Goal: Task Accomplishment & Management: Use online tool/utility

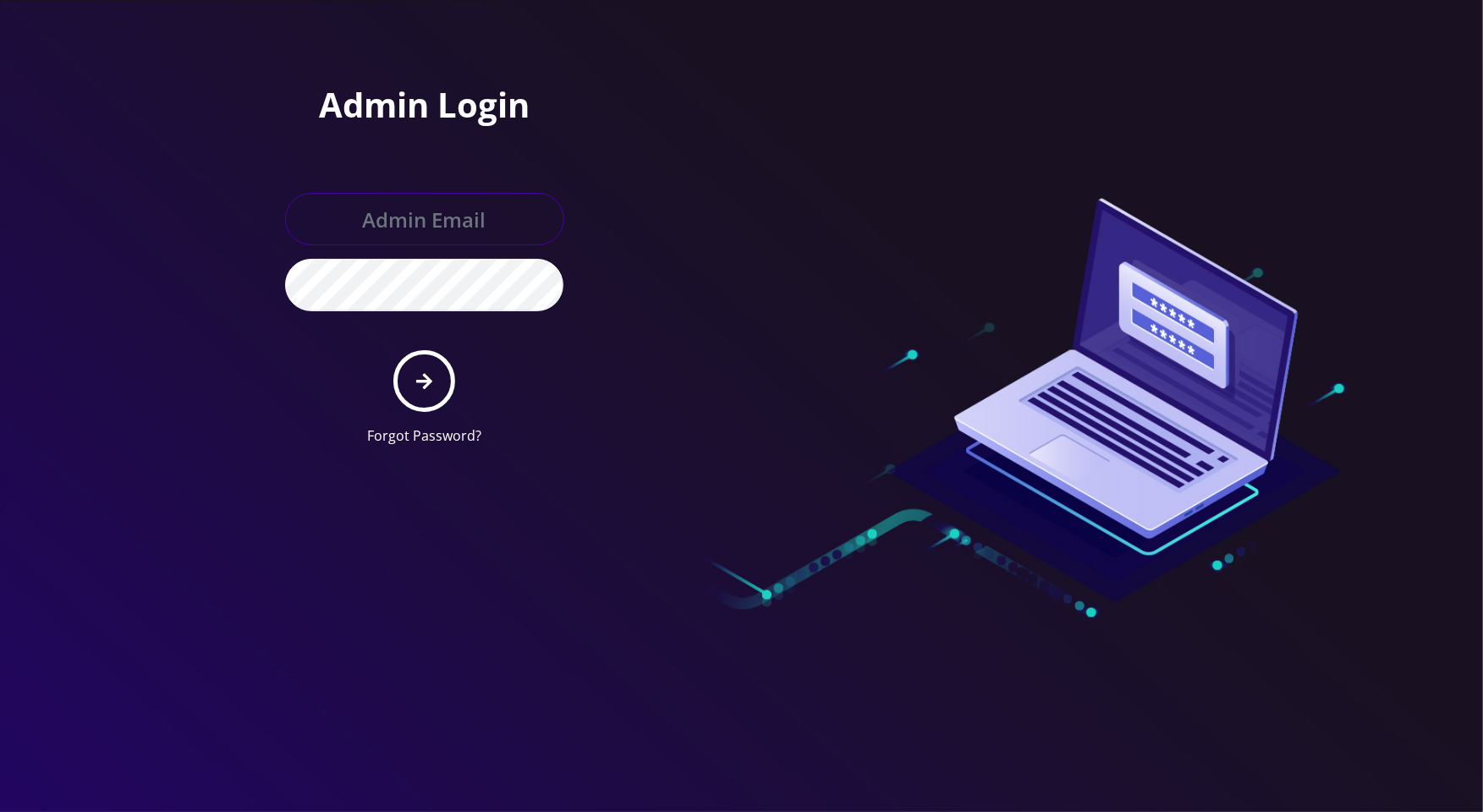
type input "[PERSON_NAME][EMAIL_ADDRESS][DOMAIN_NAME]"
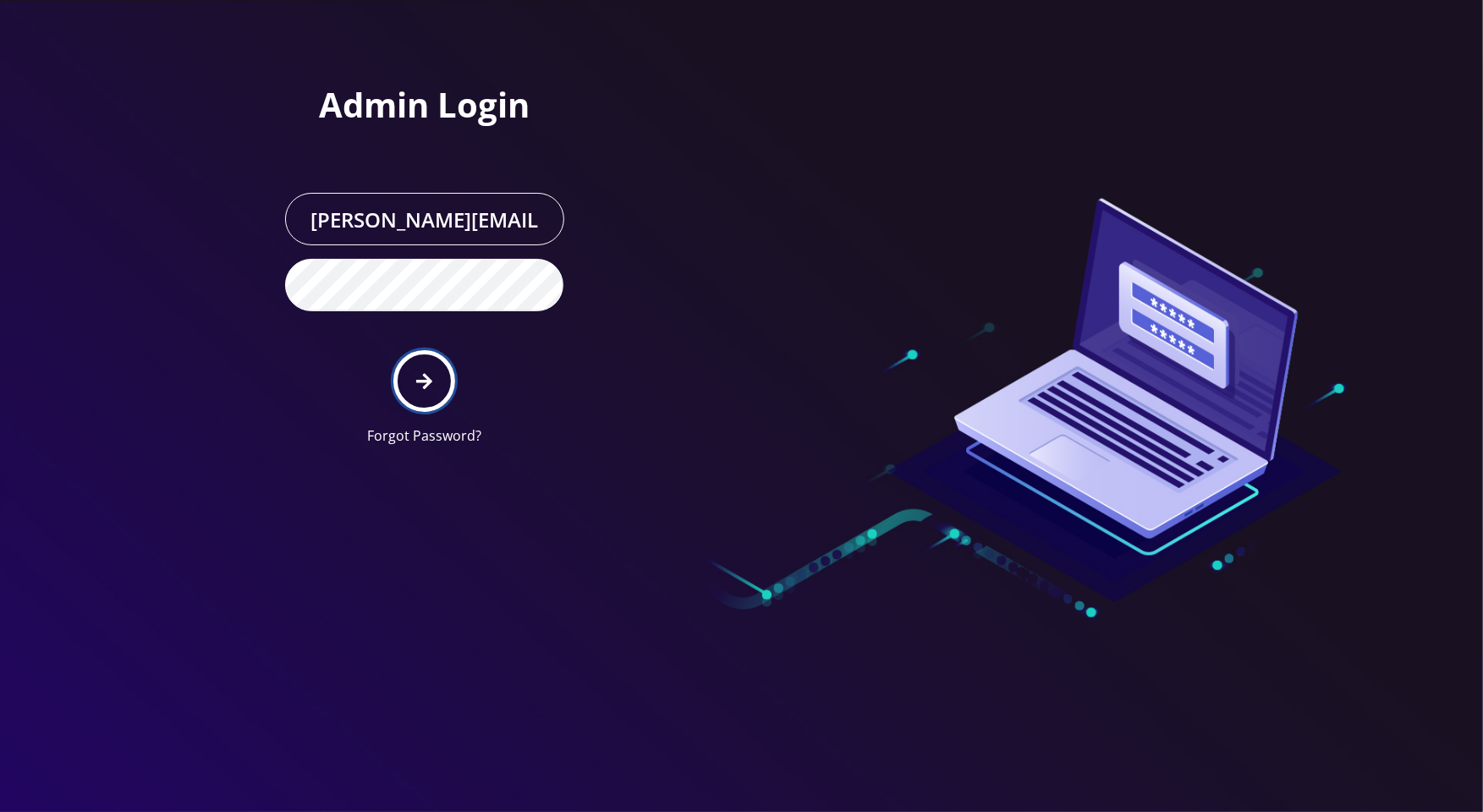
click at [426, 364] on button "submit" at bounding box center [424, 380] width 62 height 62
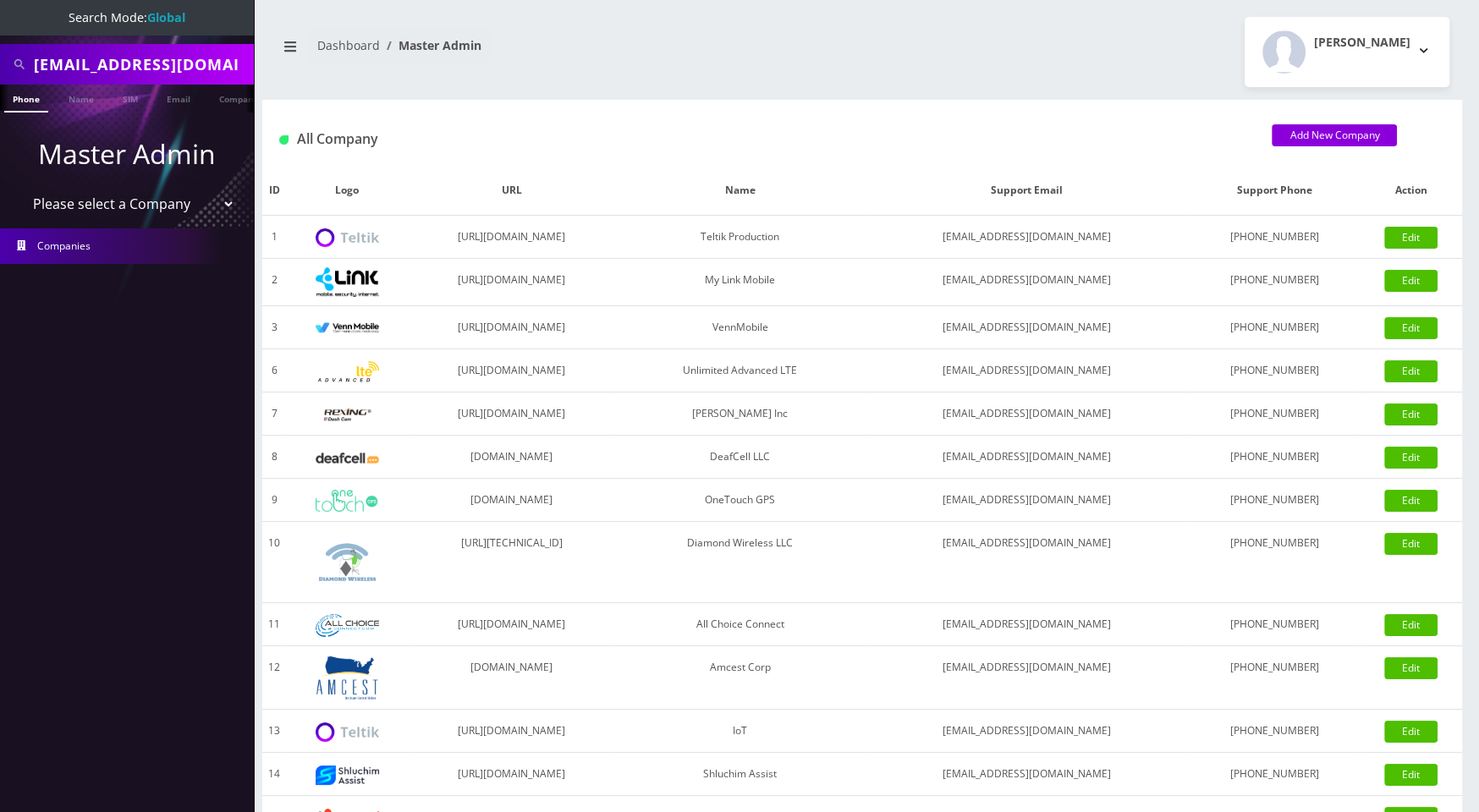
click at [186, 69] on input "acorbett@securesourceusa.com" at bounding box center [141, 63] width 216 height 32
type input "n"
type input "Pic"
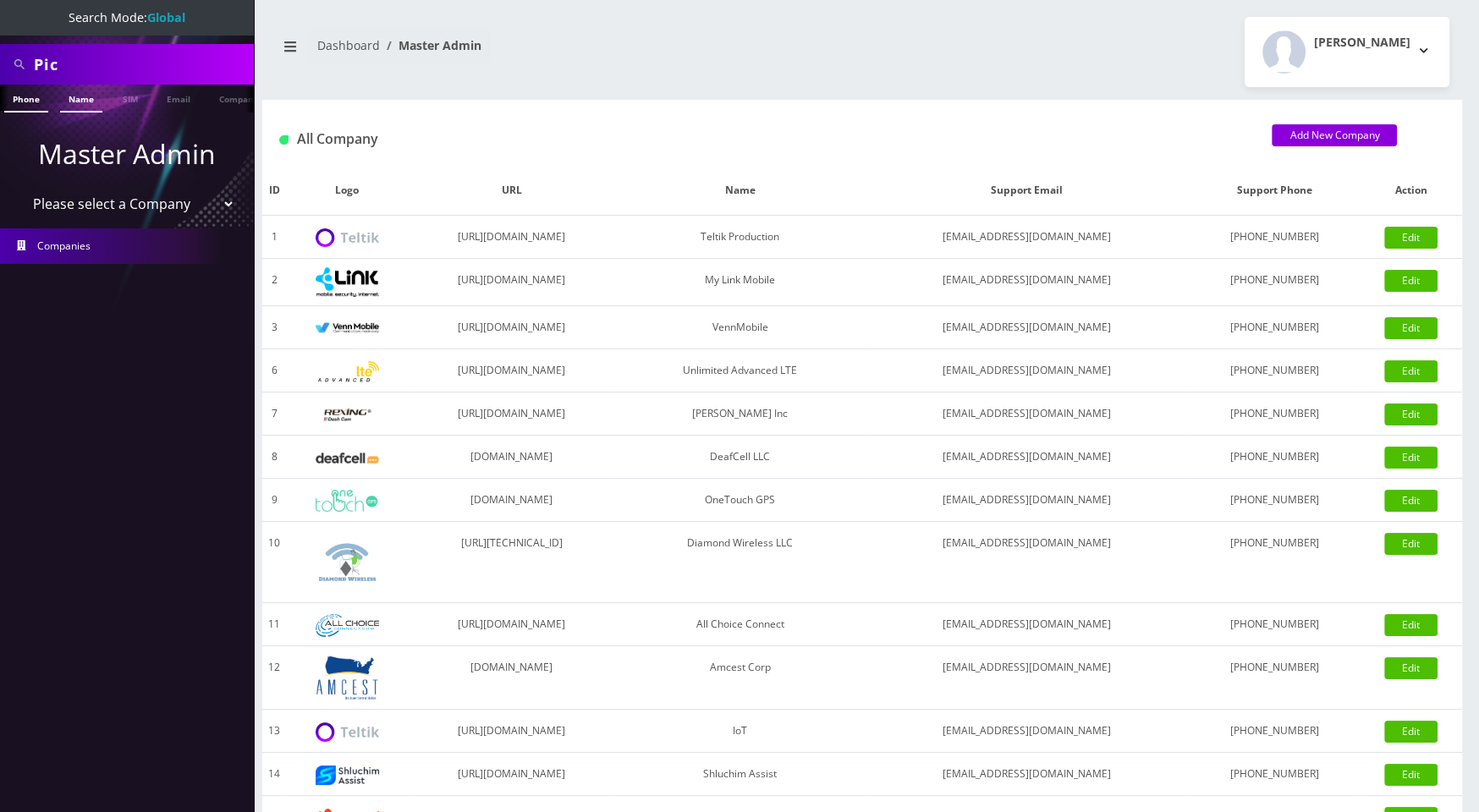
click at [85, 105] on link "Name" at bounding box center [81, 98] width 42 height 28
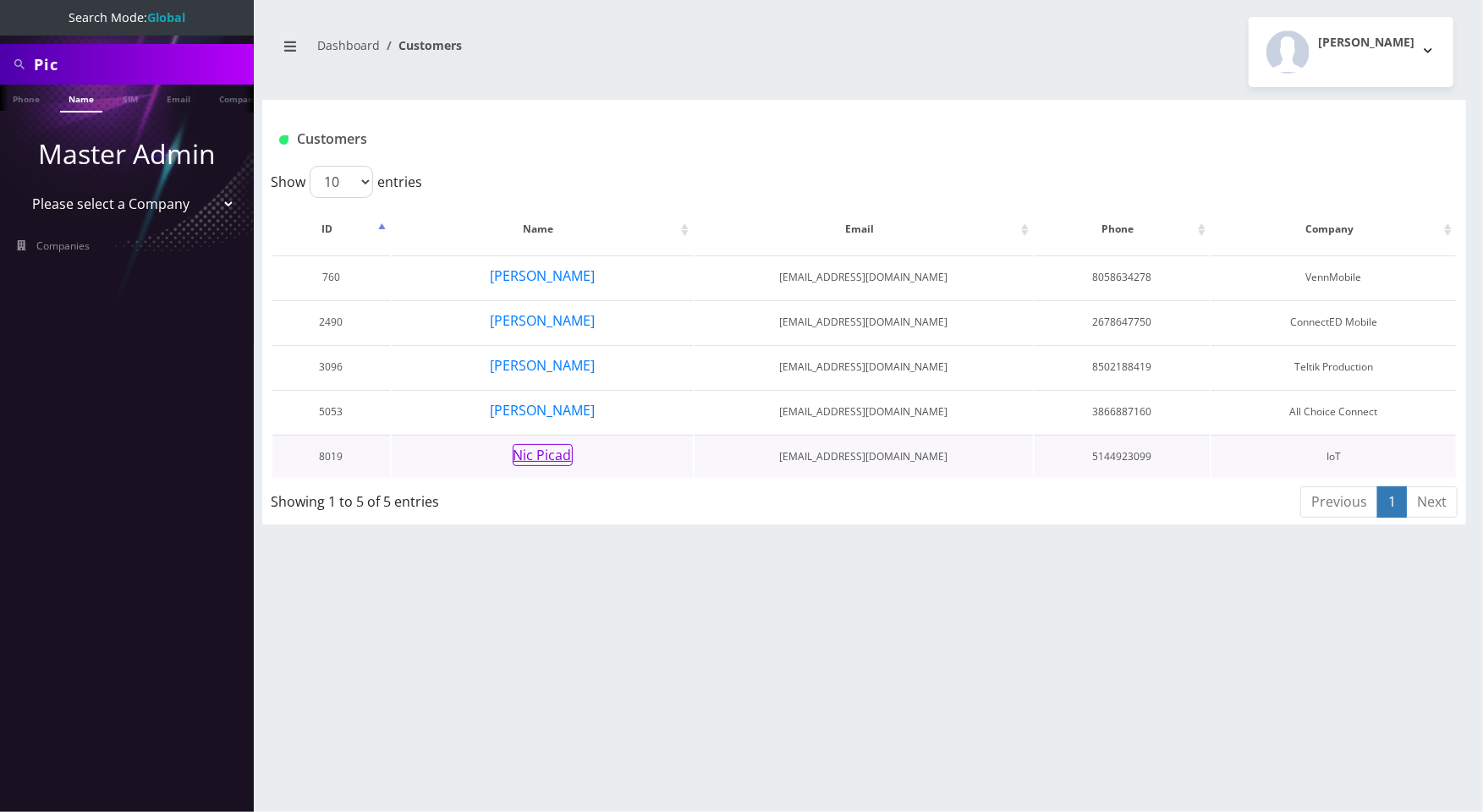
click at [555, 454] on button "Nic Picad" at bounding box center [542, 455] width 60 height 22
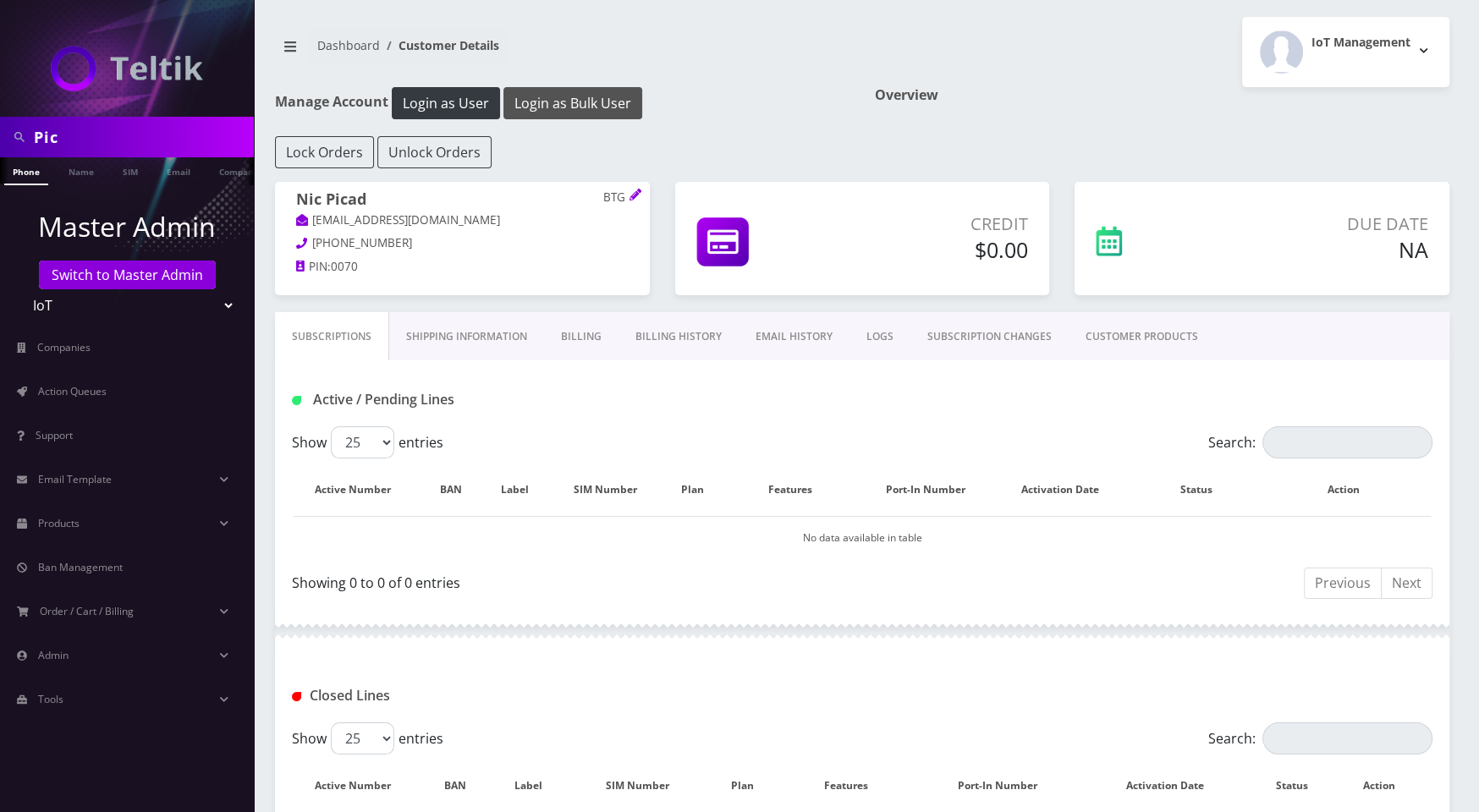
click at [593, 92] on button "Login as Bulk User" at bounding box center [572, 103] width 139 height 32
